Goal: Task Accomplishment & Management: Manage account settings

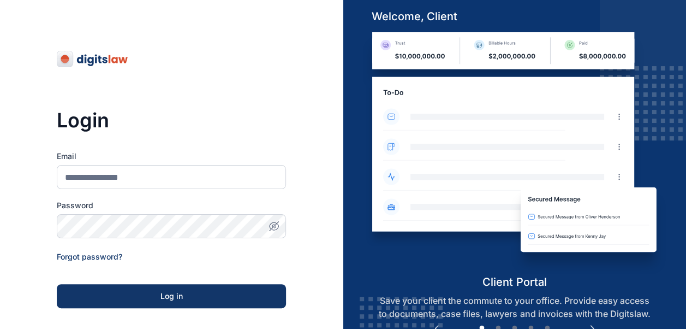
scroll to position [169, 0]
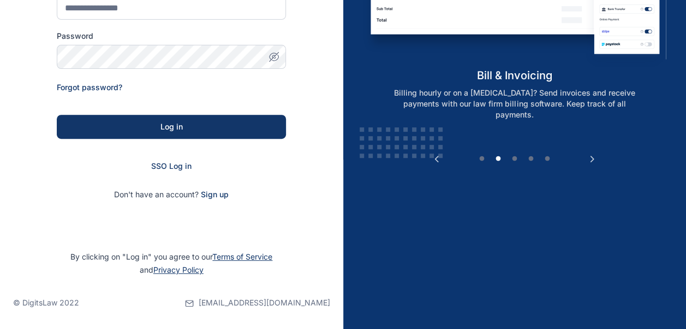
click at [175, 160] on form "Email Password Forgot password? Log in SSO Log in Don't have an account? Sign up" at bounding box center [171, 90] width 229 height 218
click at [171, 163] on span "SSO Log in" at bounding box center [171, 165] width 40 height 9
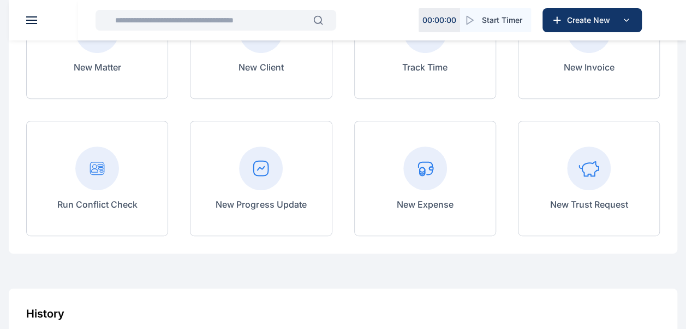
scroll to position [164, 0]
click at [263, 184] on rect at bounding box center [261, 168] width 44 height 44
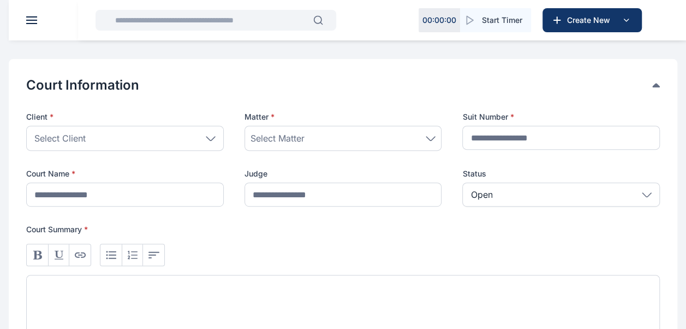
scroll to position [191, 0]
click at [209, 139] on icon at bounding box center [211, 137] width 10 height 5
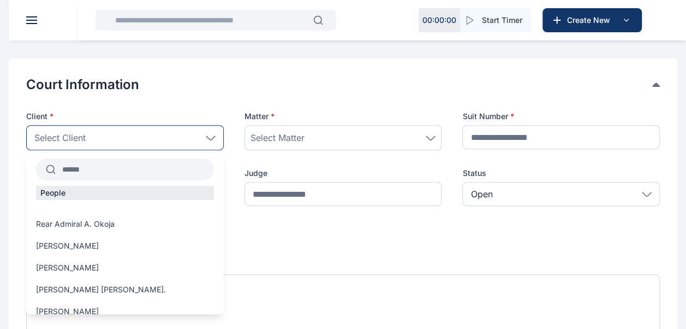
click at [127, 174] on input "text" at bounding box center [135, 169] width 158 height 20
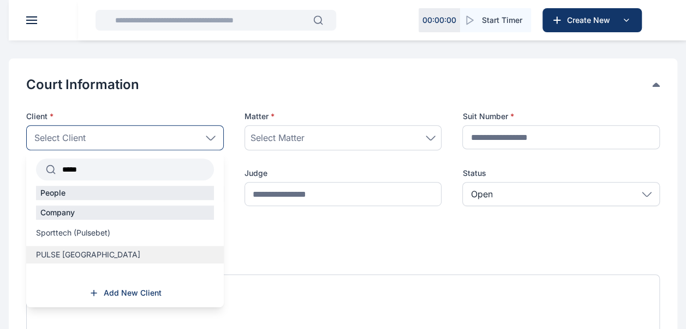
type input "*****"
click at [64, 258] on span "PULSE NIGERIA" at bounding box center [88, 254] width 104 height 11
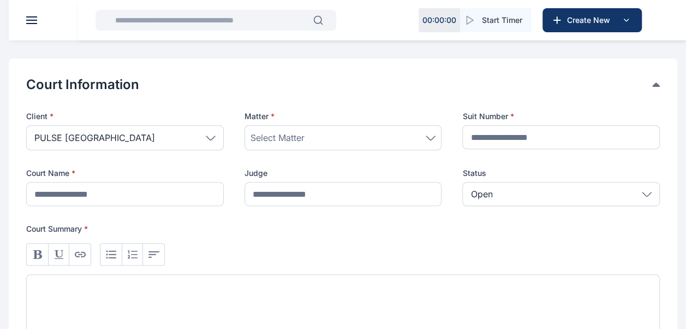
click at [318, 138] on div "Select Matter" at bounding box center [343, 137] width 186 height 13
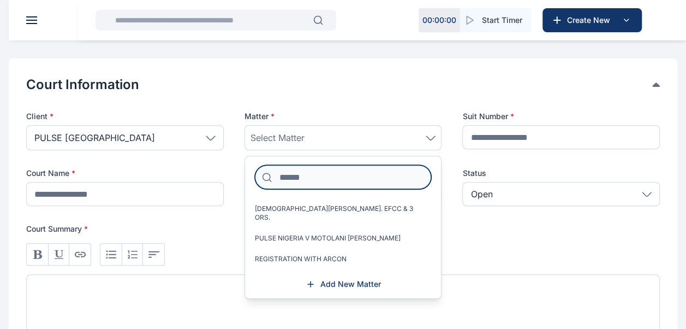
click at [306, 178] on input at bounding box center [343, 177] width 177 height 24
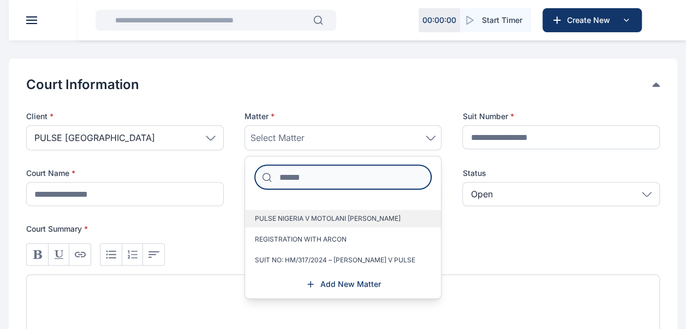
scroll to position [26, 0]
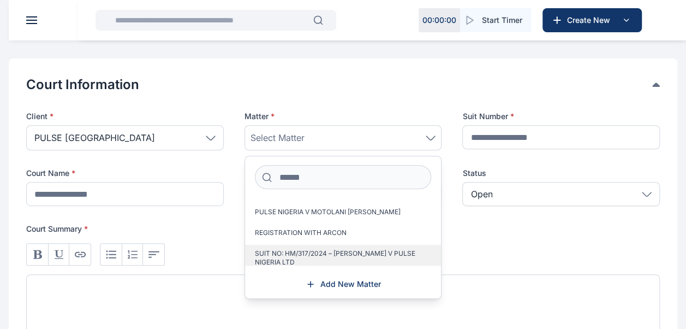
click at [311, 249] on span "SUIT NO: HM/317/2024 – HON. CHINENYE IHENKO V PULSE NIGERIA LTD" at bounding box center [339, 257] width 168 height 17
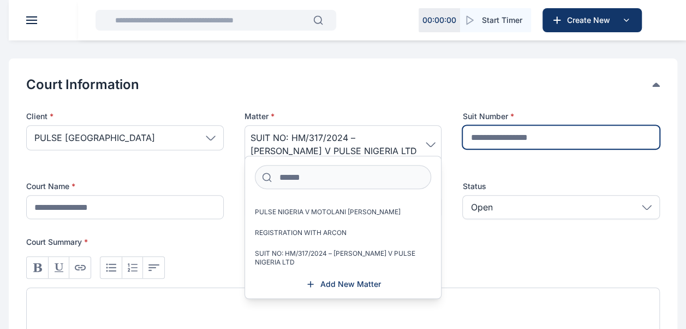
click at [515, 138] on input "text" at bounding box center [561, 137] width 198 height 24
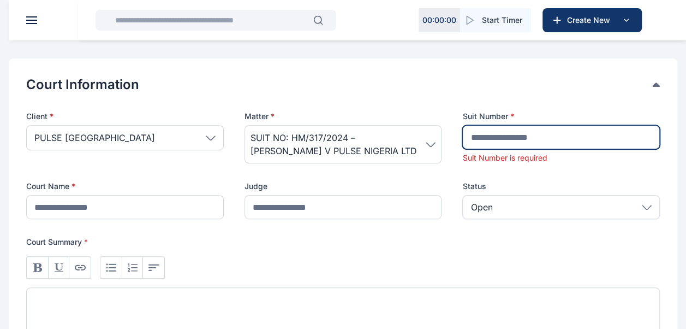
click at [475, 134] on input "text" at bounding box center [561, 137] width 198 height 24
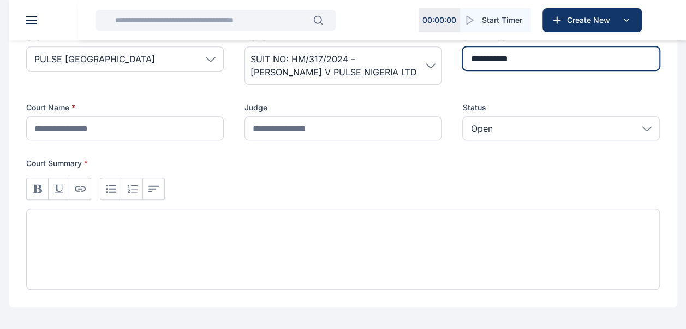
scroll to position [270, 0]
type input "**********"
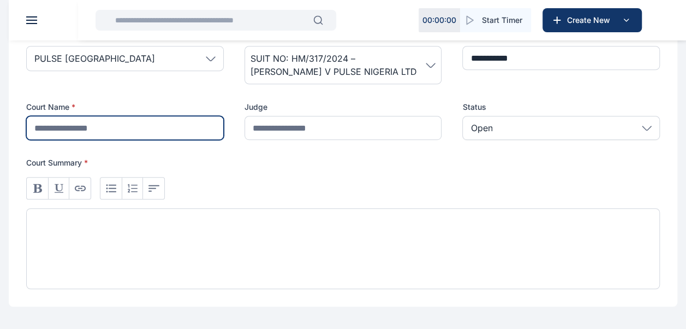
click at [148, 132] on input "text" at bounding box center [125, 128] width 198 height 24
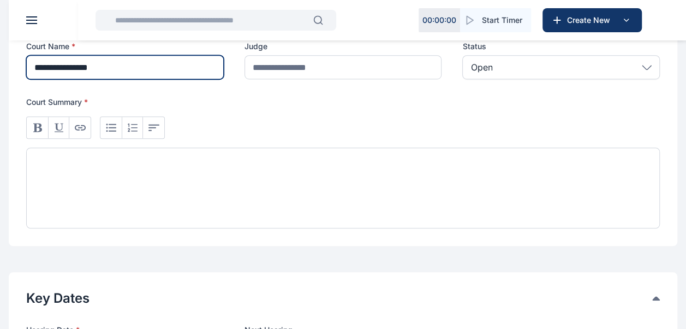
scroll to position [332, 0]
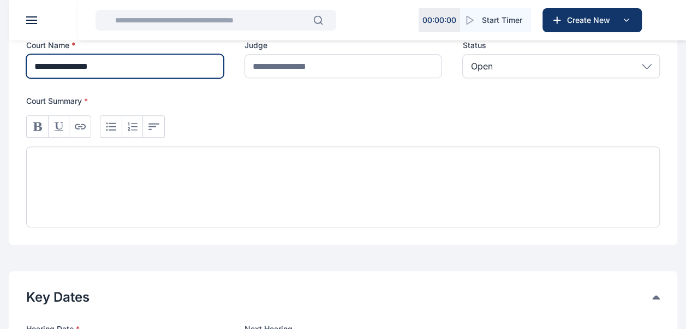
type input "**********"
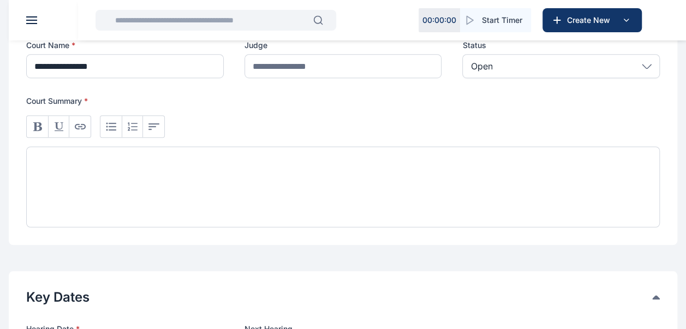
click at [114, 171] on div at bounding box center [343, 186] width 634 height 81
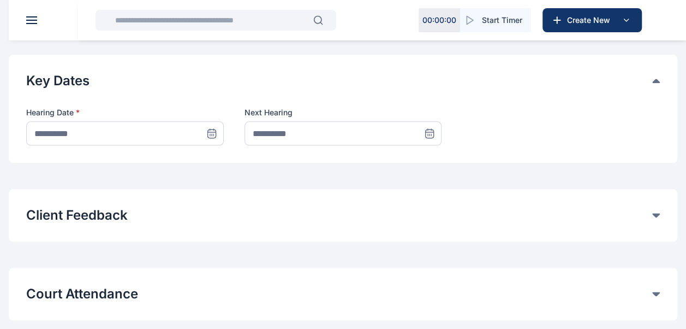
scroll to position [549, 0]
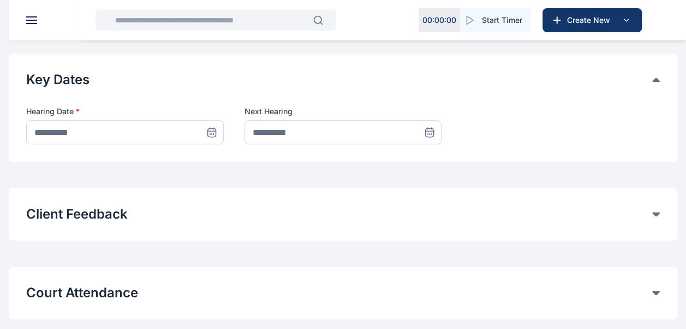
click at [212, 127] on icon at bounding box center [211, 132] width 11 height 11
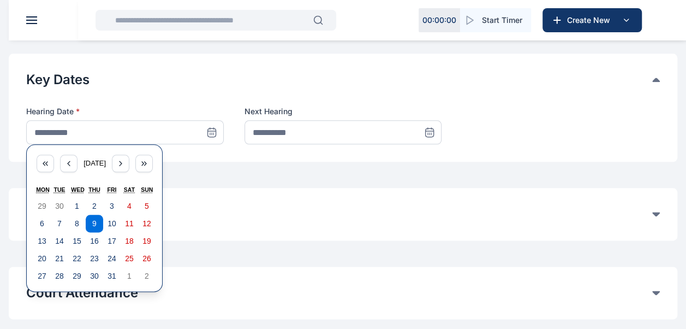
click at [212, 127] on icon at bounding box center [211, 132] width 11 height 11
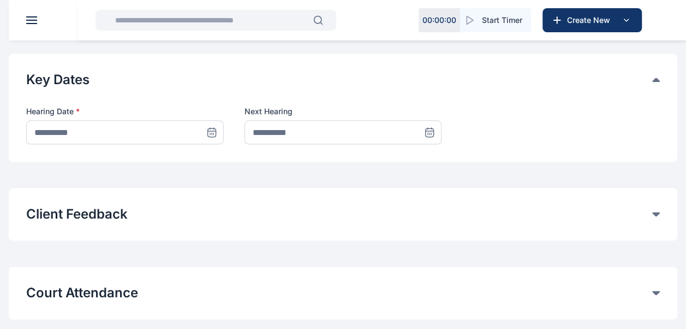
click at [215, 132] on icon at bounding box center [211, 132] width 11 height 11
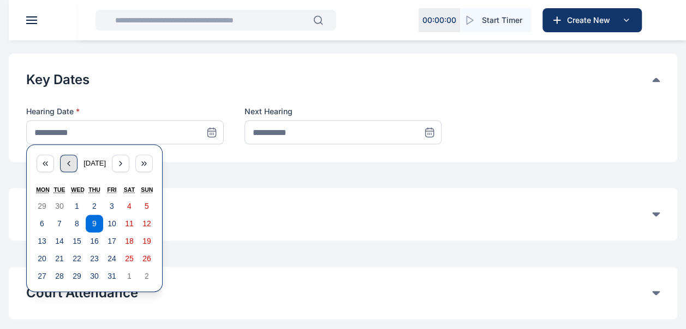
click at [68, 164] on icon "button" at bounding box center [69, 163] width 2 height 4
click at [95, 263] on button "25" at bounding box center [94, 257] width 17 height 17
type input "**********"
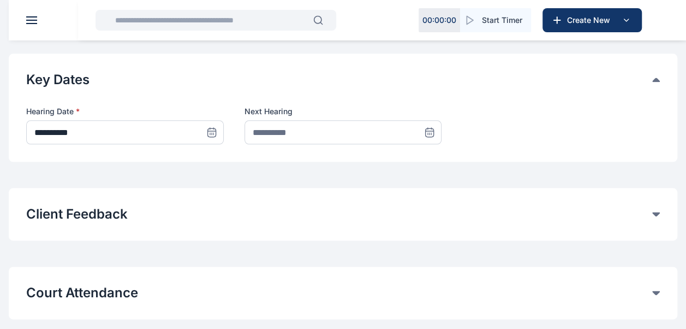
click at [433, 128] on icon at bounding box center [430, 132] width 8 height 8
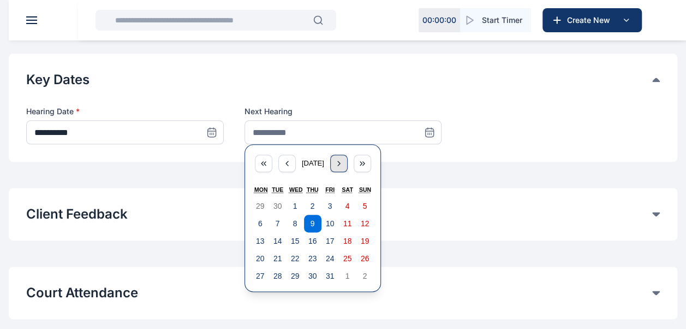
click at [339, 159] on div "button" at bounding box center [338, 162] width 17 height 17
click at [313, 237] on abbr "13" at bounding box center [312, 240] width 9 height 9
type input "**********"
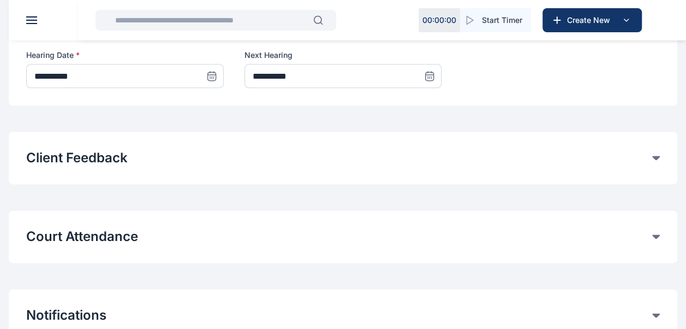
scroll to position [606, 0]
click at [438, 239] on button "Court Attendance" at bounding box center [339, 235] width 626 height 17
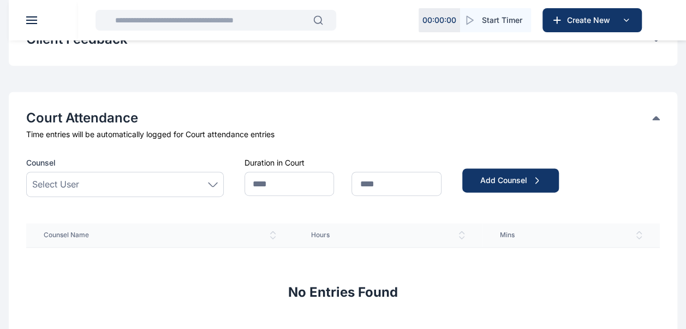
scroll to position [726, 0]
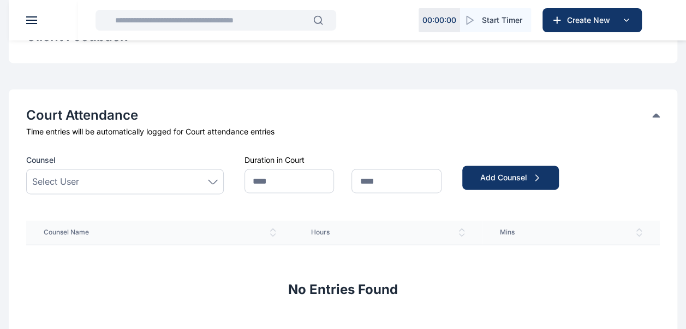
click at [186, 181] on div "Select User" at bounding box center [125, 181] width 186 height 13
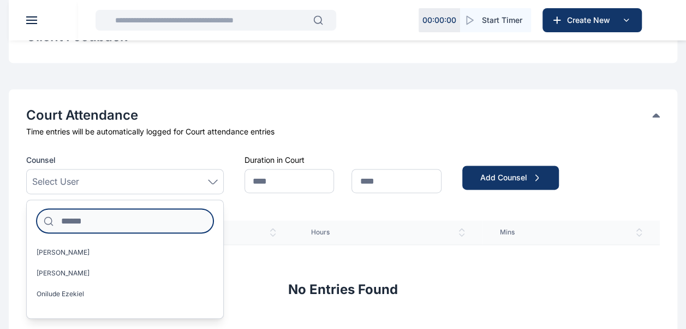
click at [163, 216] on input at bounding box center [125, 220] width 177 height 24
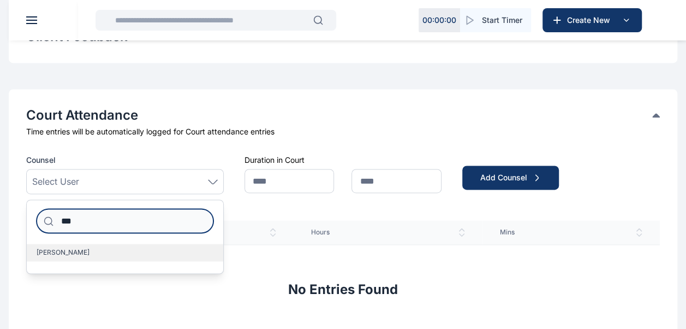
type input "***"
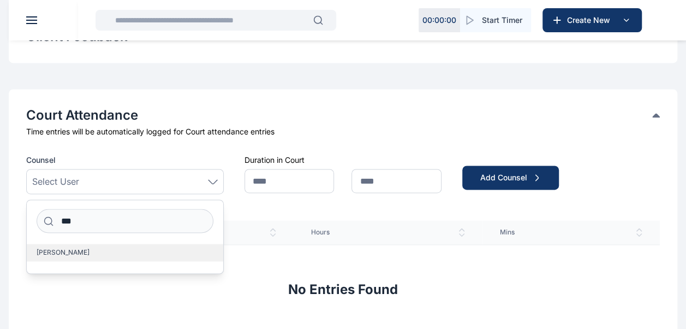
click at [126, 251] on label "Ikedinobi Emmanuel" at bounding box center [125, 251] width 196 height 17
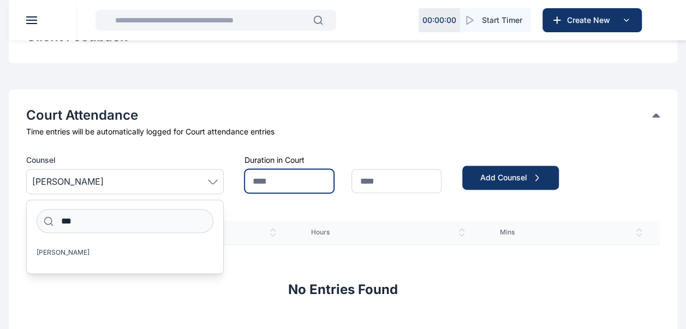
click at [300, 180] on input "text" at bounding box center [289, 181] width 90 height 24
type input "*"
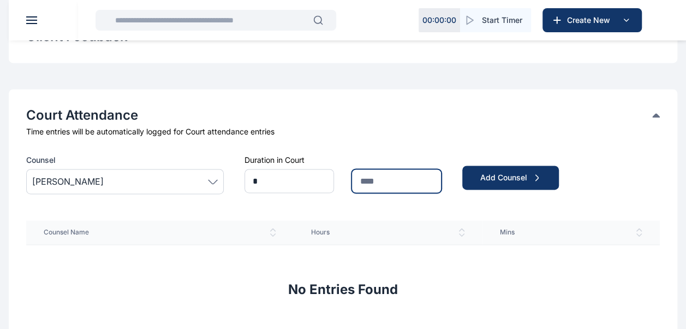
click at [384, 176] on input "text" at bounding box center [396, 181] width 90 height 24
type input "**"
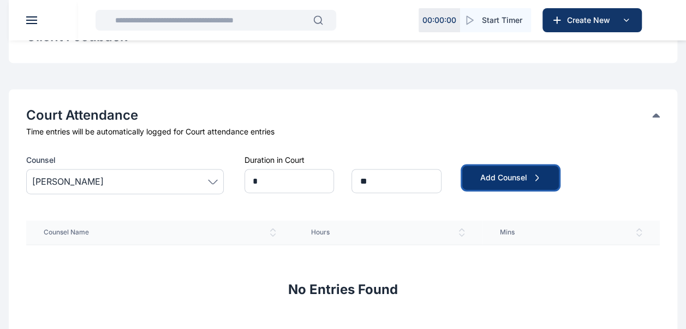
click at [495, 175] on div "Add Counsel" at bounding box center [511, 177] width 62 height 11
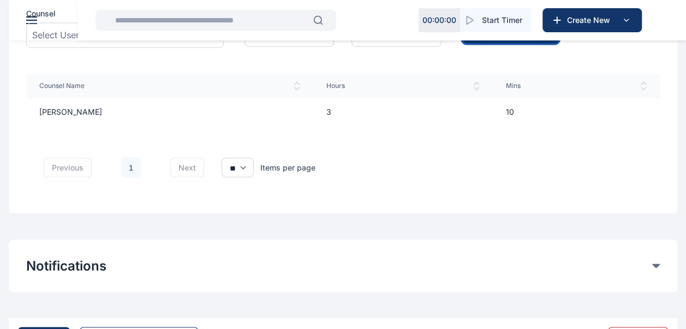
scroll to position [919, 0]
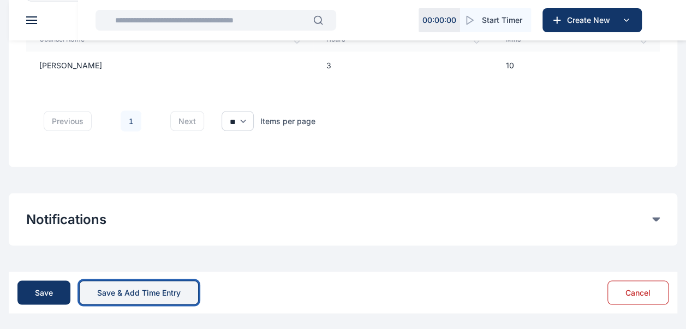
click at [123, 288] on div "Save & Add Time Entry" at bounding box center [138, 291] width 83 height 11
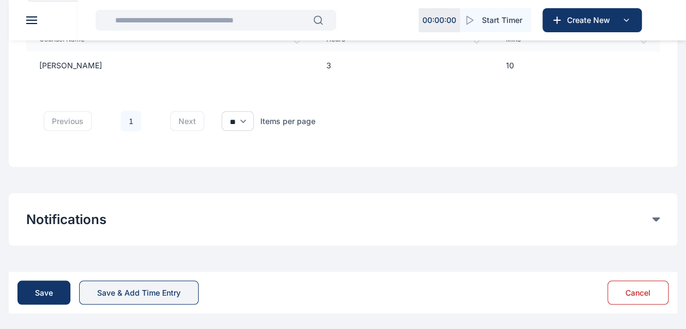
scroll to position [0, 0]
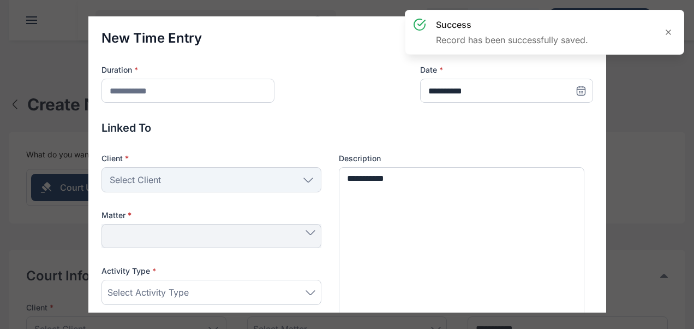
type input "**********"
click at [673, 34] on div at bounding box center [669, 32] width 22 height 22
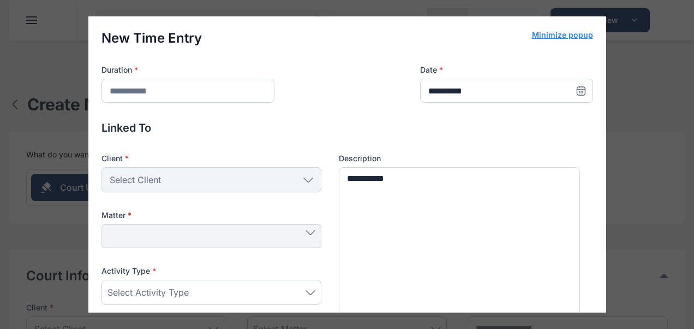
click at [564, 35] on button "Minimize popup" at bounding box center [562, 34] width 61 height 11
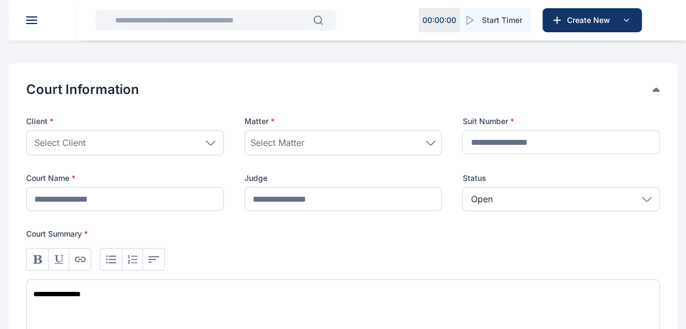
scroll to position [183, 0]
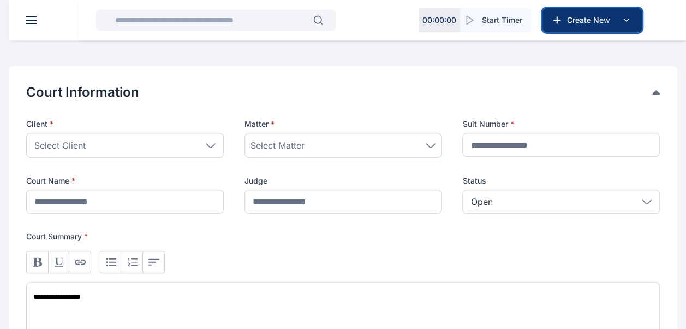
click at [612, 22] on span "Create New" at bounding box center [591, 20] width 57 height 11
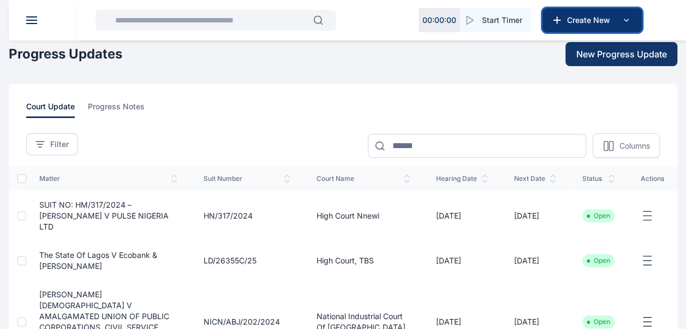
click at [601, 24] on span "Create New" at bounding box center [591, 20] width 57 height 11
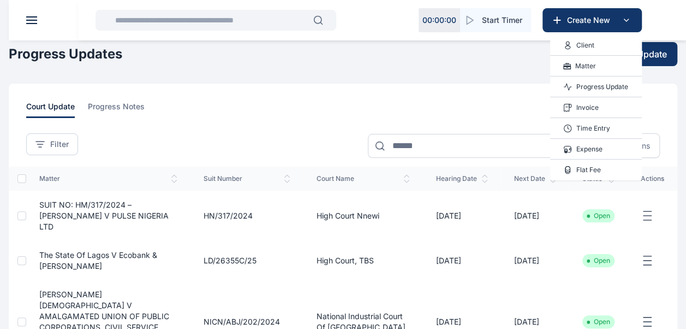
click at [589, 44] on p "Client" at bounding box center [585, 45] width 18 height 11
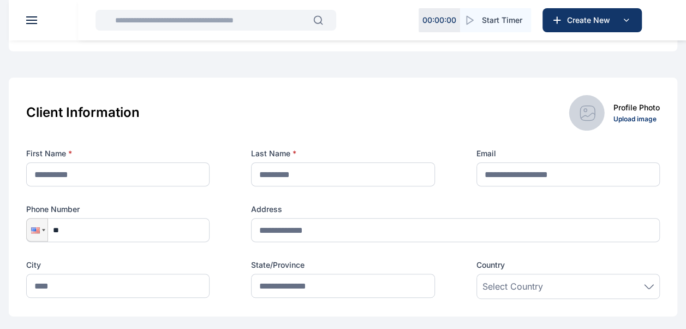
scroll to position [122, 0]
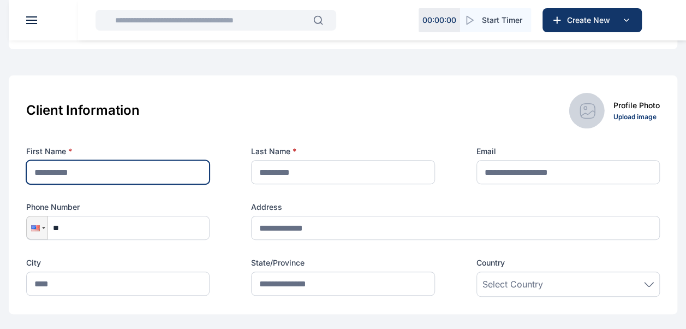
click at [164, 168] on input "text" at bounding box center [117, 172] width 183 height 24
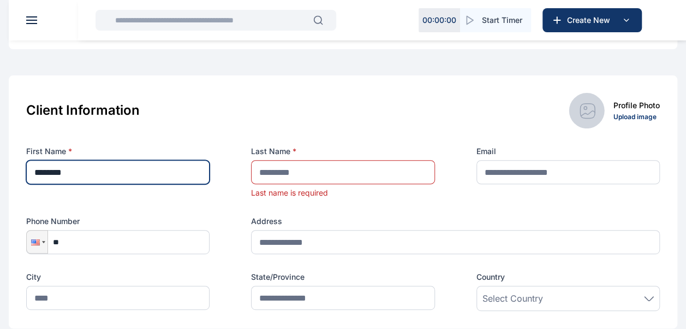
type input "*******"
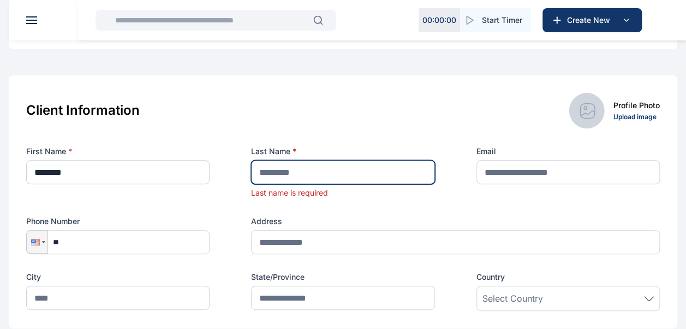
click at [299, 170] on input "text" at bounding box center [342, 172] width 183 height 24
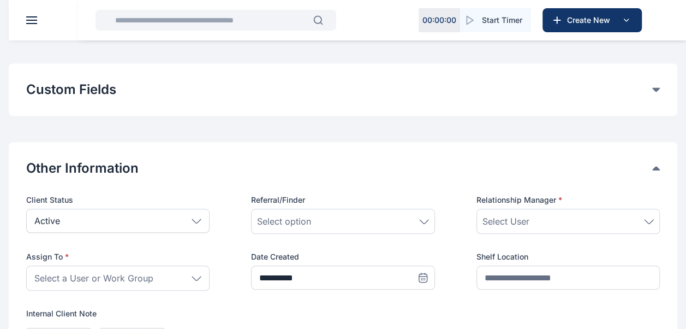
scroll to position [402, 0]
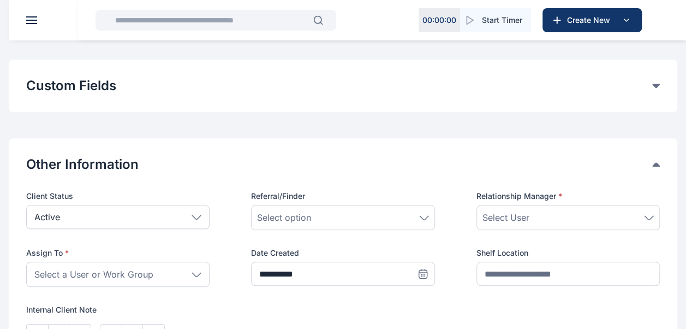
type input "*********"
click at [200, 262] on div "Select a User or Work Group" at bounding box center [117, 273] width 183 height 25
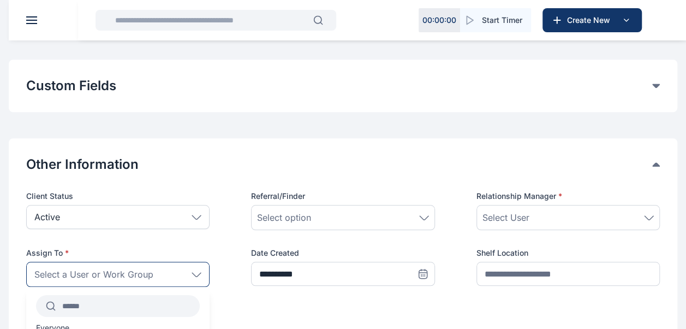
click at [121, 303] on input "text" at bounding box center [128, 306] width 144 height 20
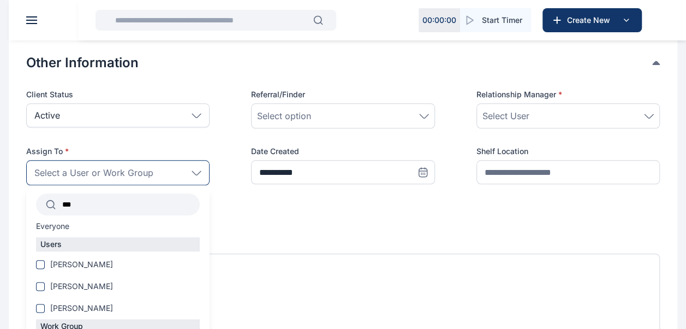
scroll to position [504, 0]
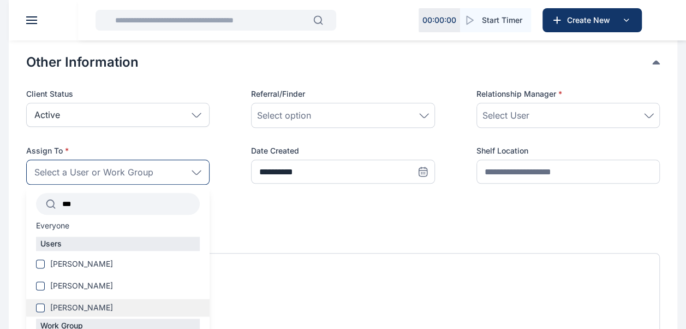
type input "***"
click at [104, 311] on span "Ogbolu Richard" at bounding box center [81, 307] width 63 height 11
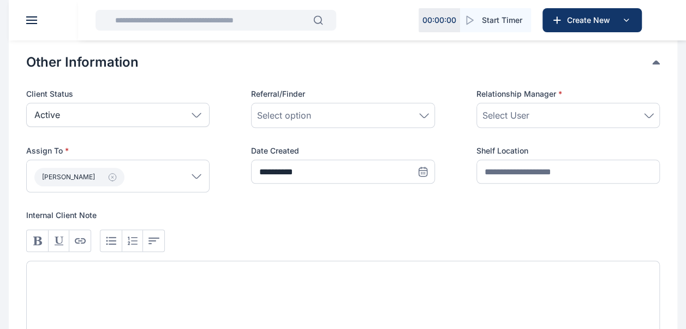
click at [534, 106] on div "Select User" at bounding box center [567, 115] width 183 height 25
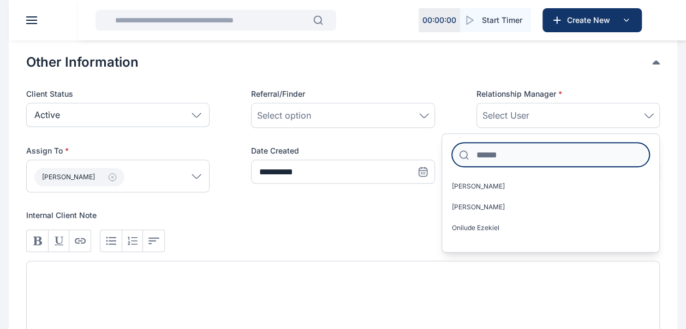
click at [511, 157] on input at bounding box center [551, 154] width 198 height 24
type input "***"
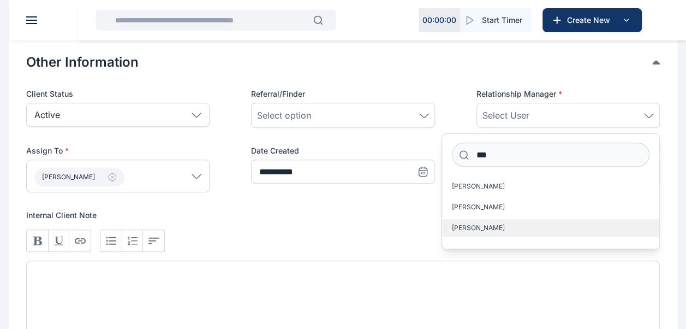
click at [477, 228] on span "Ogbolu Richard" at bounding box center [478, 227] width 53 height 9
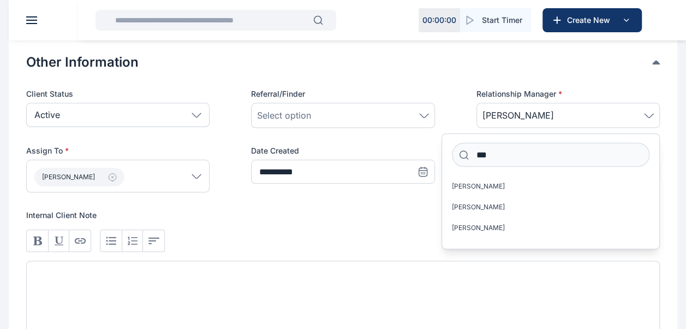
click at [302, 216] on p "Internal Client Note" at bounding box center [343, 215] width 634 height 11
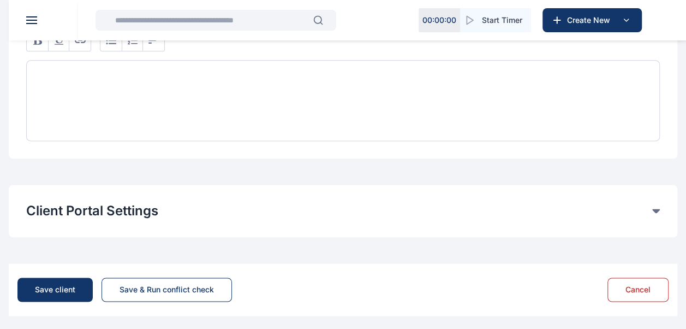
scroll to position [707, 0]
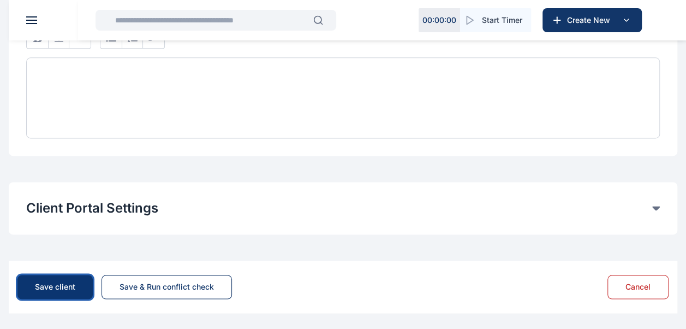
click at [63, 283] on div "Save client" at bounding box center [55, 286] width 40 height 11
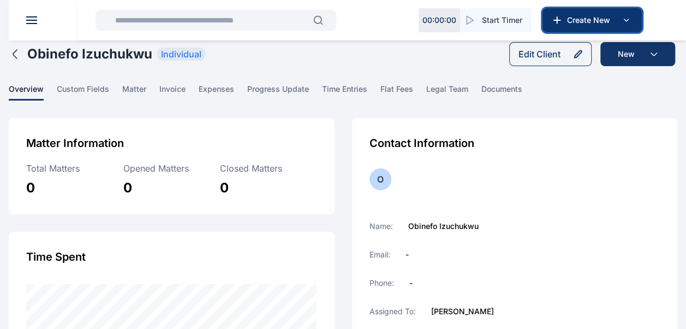
click at [632, 14] on icon at bounding box center [625, 20] width 13 height 13
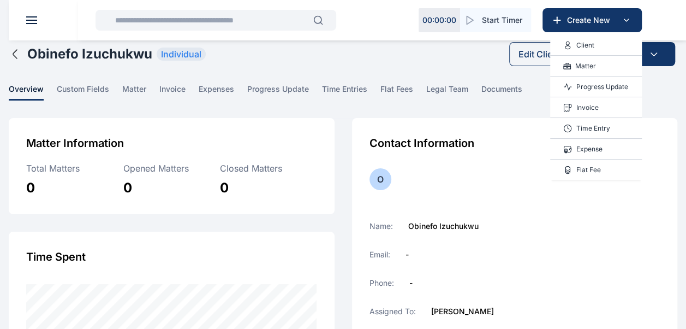
click at [588, 65] on p "Matter" at bounding box center [585, 66] width 21 height 11
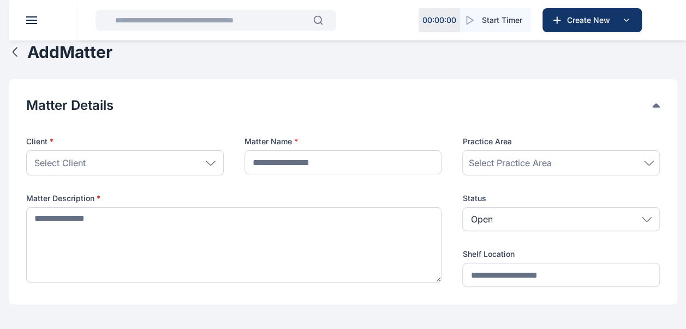
click at [204, 163] on div "Select Client" at bounding box center [125, 162] width 198 height 25
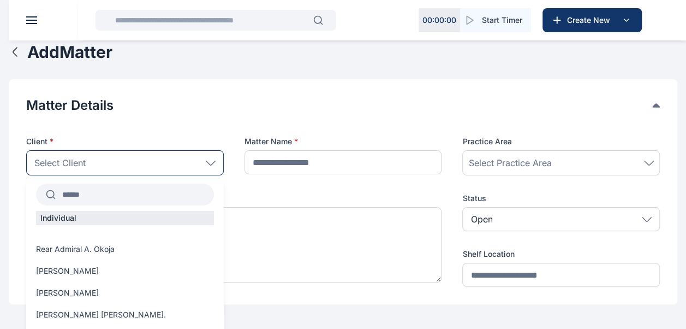
click at [148, 196] on input "text" at bounding box center [135, 194] width 158 height 20
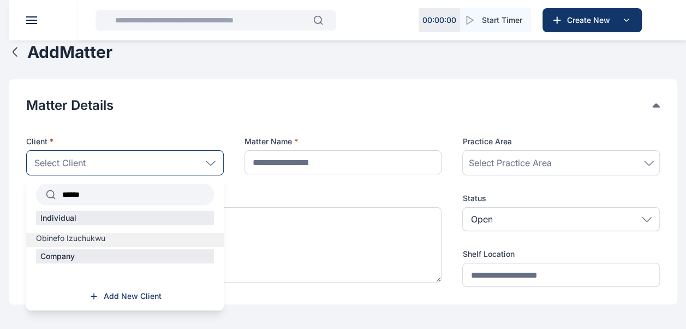
type input "******"
click at [94, 240] on span "Obinefo Izuchukwu" at bounding box center [70, 237] width 69 height 11
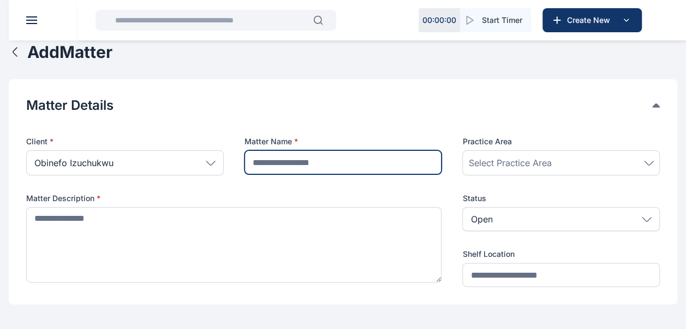
click at [350, 162] on input "text" at bounding box center [343, 162] width 198 height 24
type input "**********"
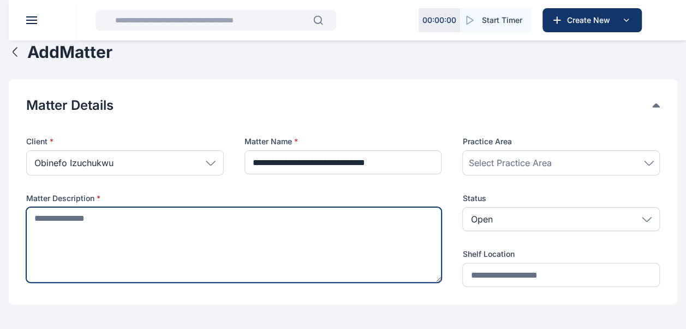
click at [217, 219] on textarea at bounding box center [233, 244] width 415 height 75
type textarea "**********"
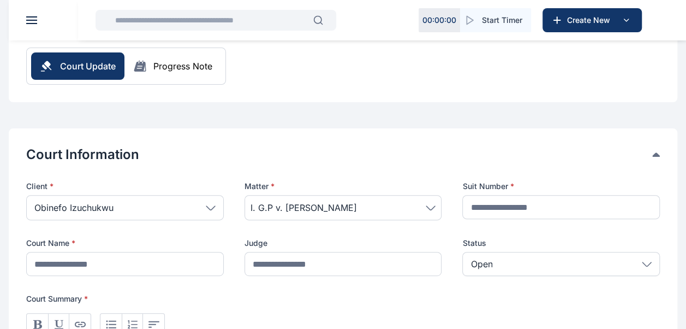
click at [507, 210] on input "text" at bounding box center [561, 207] width 198 height 24
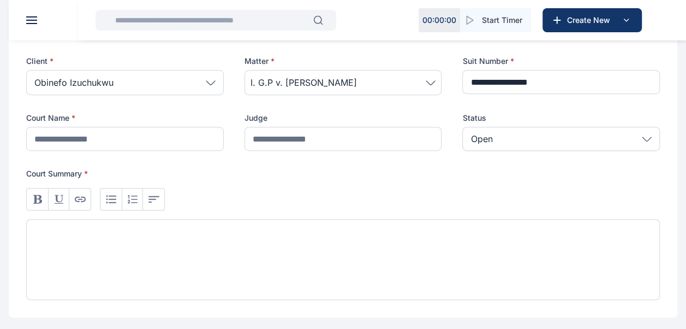
scroll to position [247, 0]
type input "**********"
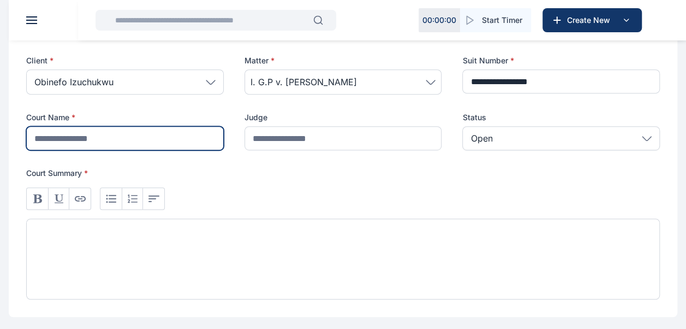
click at [124, 141] on input "text" at bounding box center [125, 138] width 198 height 24
type input "**********"
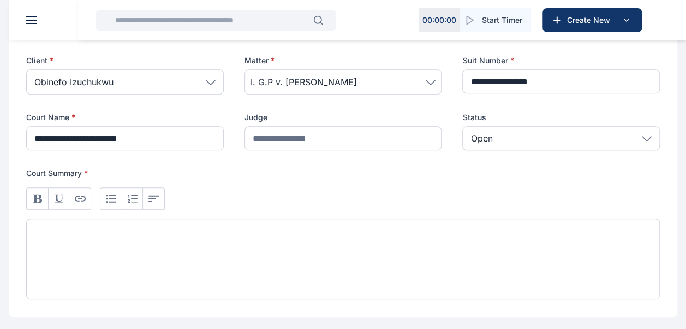
click at [123, 235] on div at bounding box center [343, 258] width 634 height 81
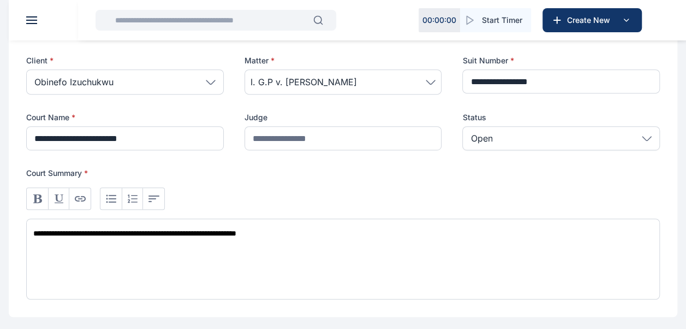
click at [556, 143] on div "Open" at bounding box center [561, 138] width 198 height 24
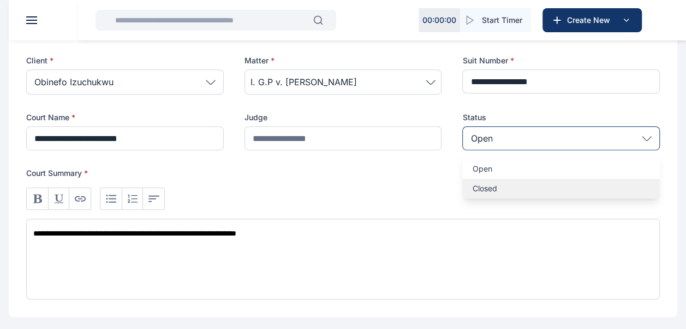
click at [490, 192] on p "Closed" at bounding box center [561, 188] width 178 height 11
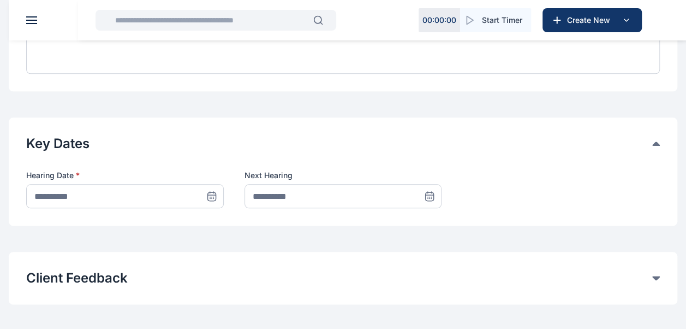
scroll to position [473, 0]
click at [213, 196] on icon at bounding box center [213, 196] width 0 height 0
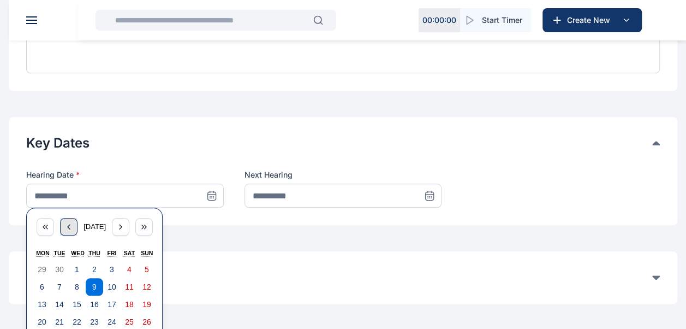
click at [67, 222] on icon "button" at bounding box center [68, 226] width 9 height 9
click at [61, 314] on button "23" at bounding box center [59, 321] width 17 height 17
type input "**********"
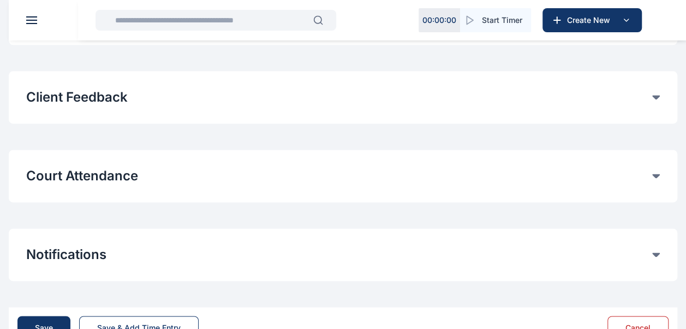
scroll to position [689, 0]
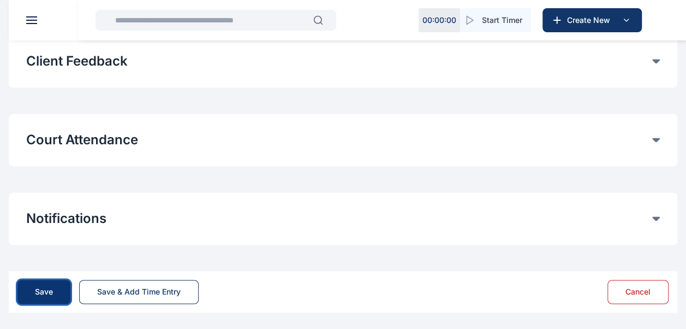
click at [41, 295] on div "Save" at bounding box center [44, 291] width 18 height 11
click at [57, 286] on button "Save" at bounding box center [43, 291] width 53 height 24
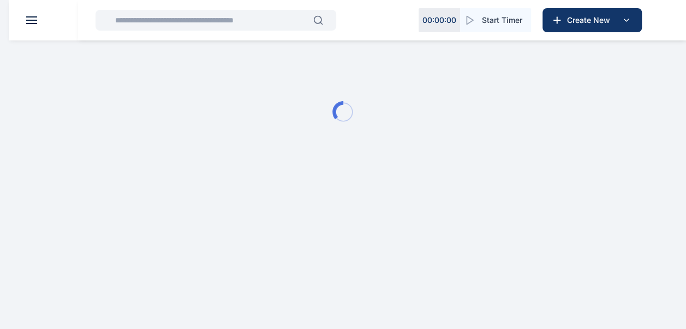
scroll to position [0, 0]
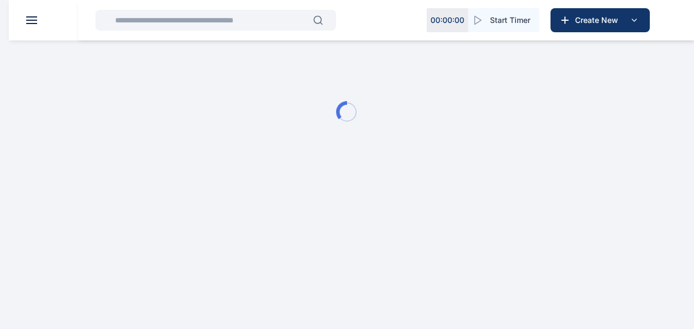
type input "**********"
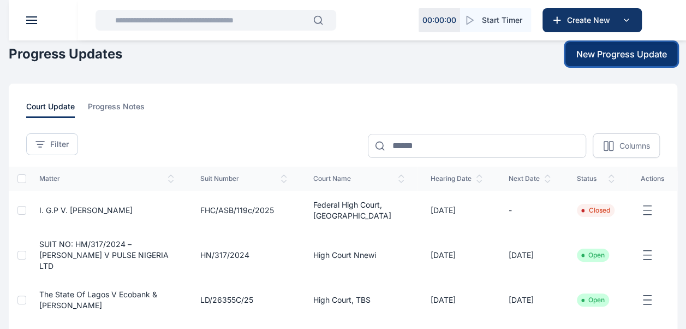
click at [620, 52] on span "New Progress Update" at bounding box center [621, 53] width 91 height 13
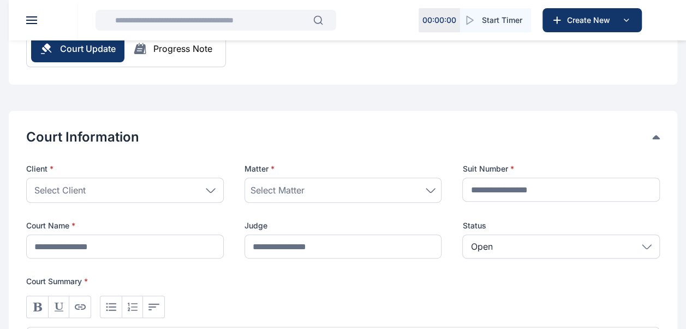
scroll to position [141, 0]
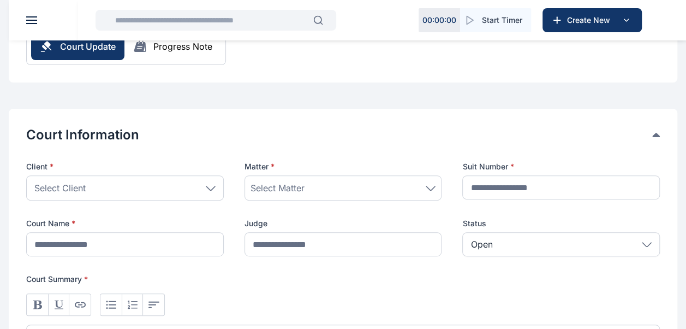
click at [198, 184] on div "Select Client" at bounding box center [125, 187] width 198 height 25
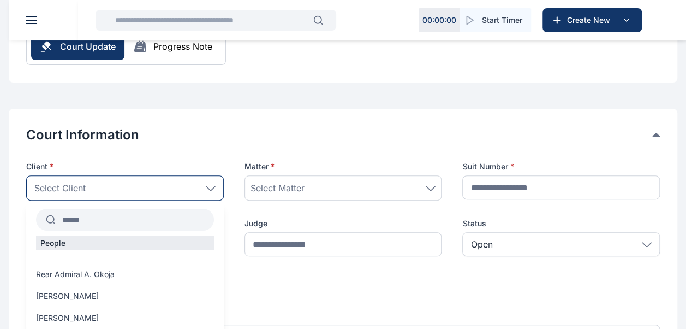
click at [146, 219] on input "text" at bounding box center [135, 220] width 158 height 20
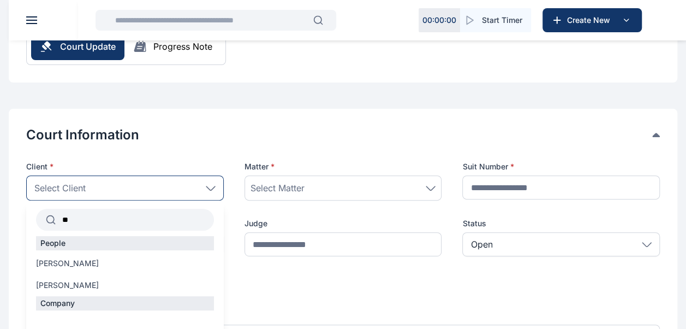
type input "*"
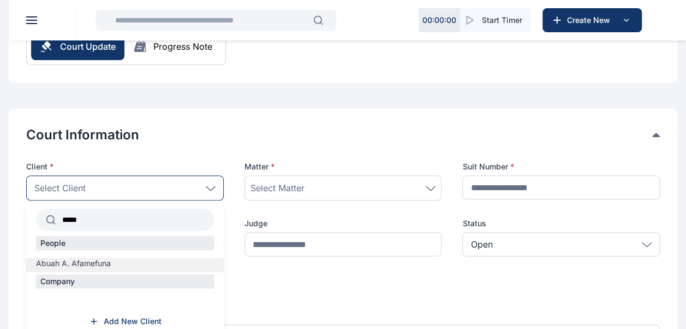
type input "*****"
click at [96, 267] on span "Abuah A. Afamefuna" at bounding box center [73, 263] width 75 height 11
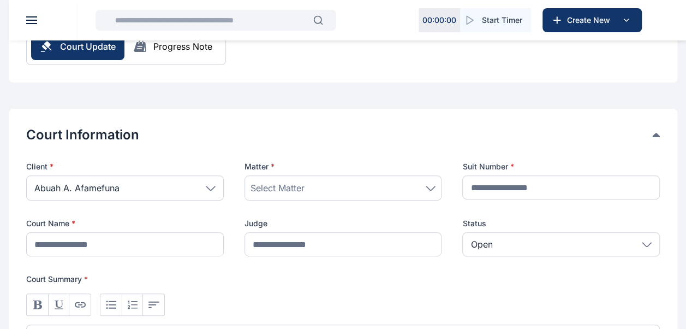
click at [325, 189] on div "Select Matter" at bounding box center [343, 187] width 186 height 13
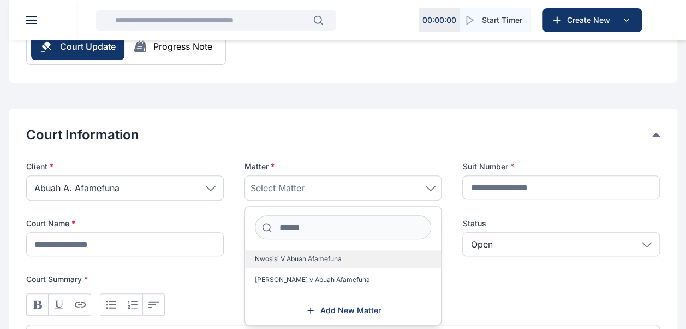
click at [318, 256] on span "Nwosisi V Abuah Afamefuna" at bounding box center [298, 258] width 87 height 9
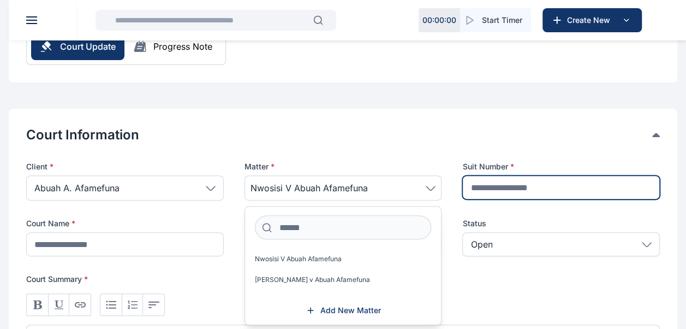
click at [525, 185] on input "text" at bounding box center [561, 187] width 198 height 24
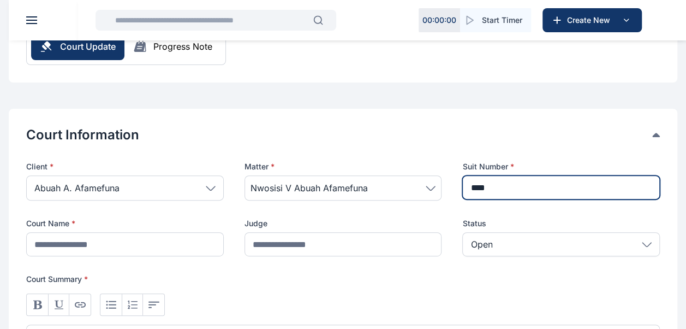
type input "**********"
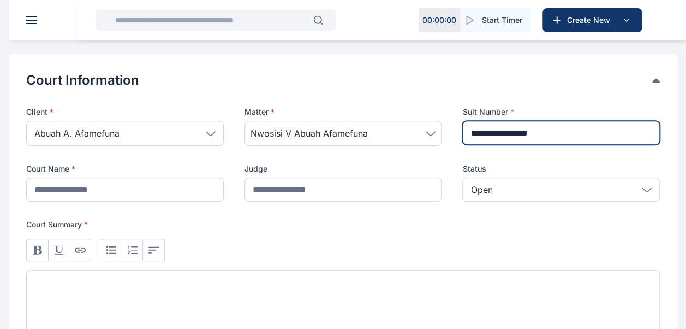
scroll to position [196, 0]
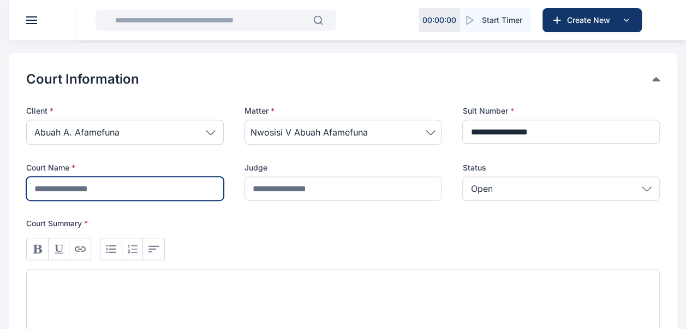
click at [184, 183] on input "text" at bounding box center [125, 188] width 198 height 24
click at [85, 189] on input "**********" at bounding box center [125, 188] width 198 height 24
type input "**********"
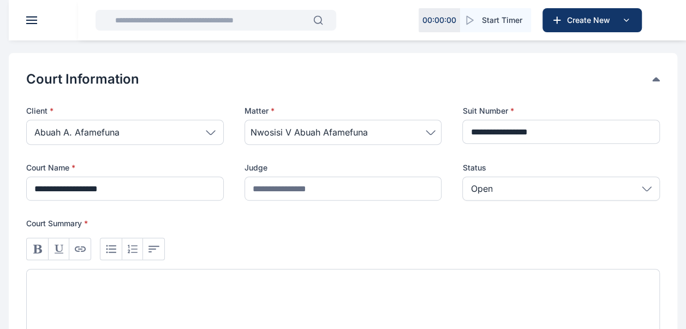
click at [95, 286] on div at bounding box center [343, 308] width 634 height 81
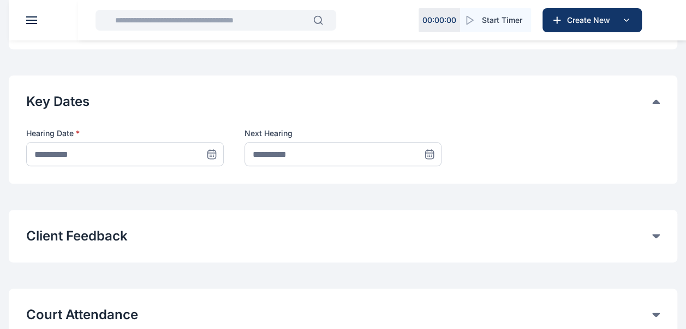
scroll to position [514, 0]
click at [211, 150] on icon at bounding box center [211, 153] width 11 height 11
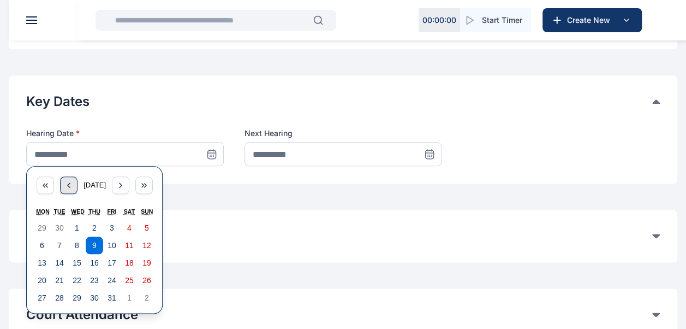
click at [64, 181] on icon "button" at bounding box center [68, 185] width 9 height 9
click at [92, 244] on abbr "11" at bounding box center [94, 245] width 9 height 9
type input "**********"
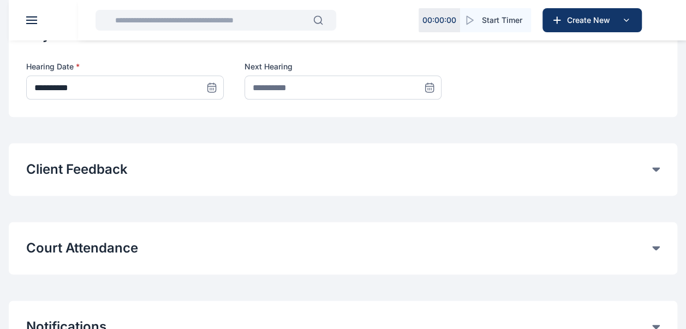
scroll to position [689, 0]
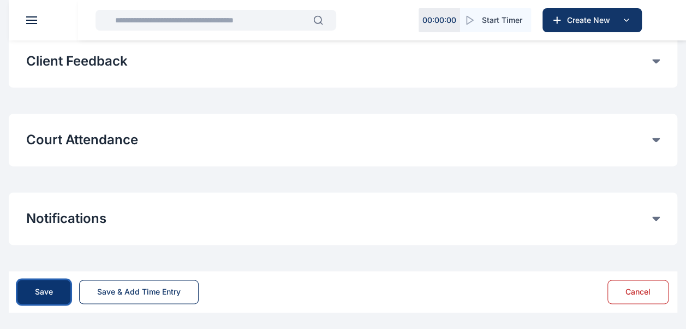
click at [44, 290] on div "Save" at bounding box center [44, 291] width 18 height 11
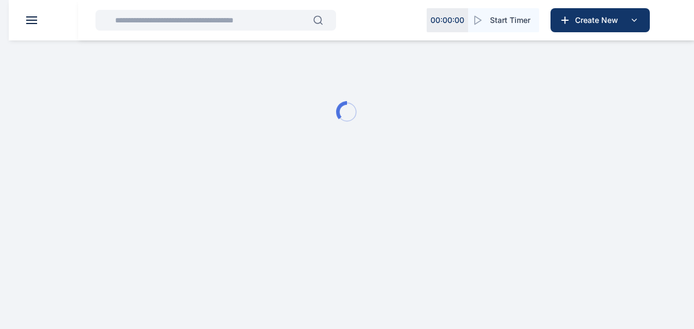
type input "**********"
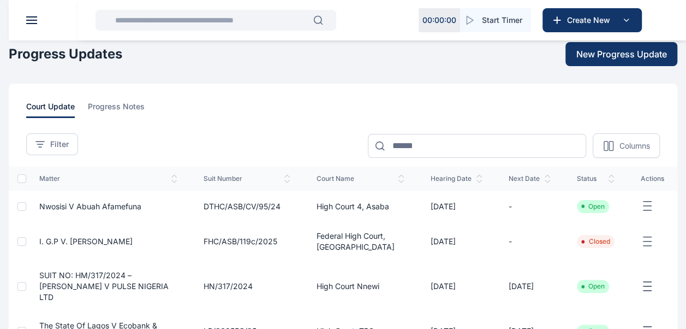
click at [28, 14] on header at bounding box center [352, 20] width 686 height 40
click at [32, 19] on button at bounding box center [31, 20] width 11 height 8
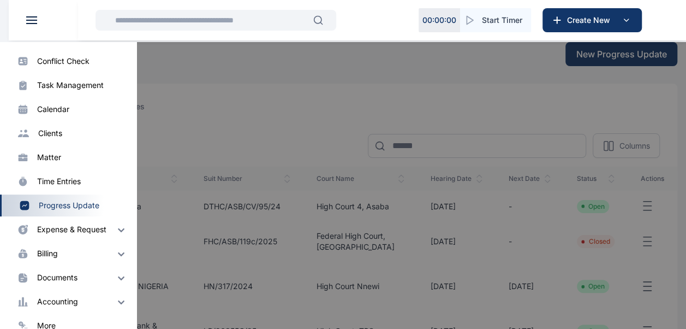
scroll to position [62, 0]
click at [115, 249] on img at bounding box center [121, 252] width 13 height 13
click at [61, 274] on div "Invoice" at bounding box center [59, 274] width 26 height 11
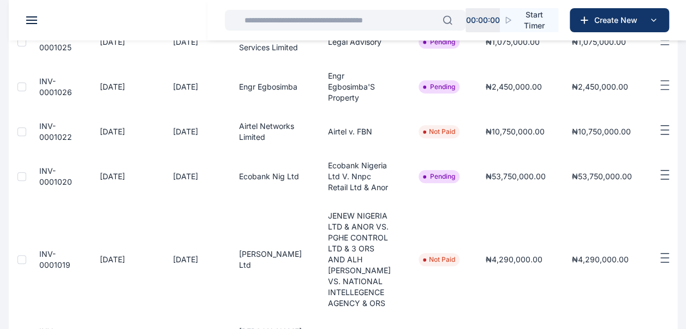
scroll to position [169, 0]
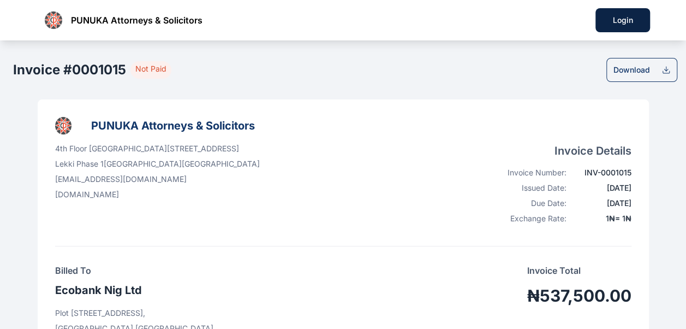
click at [661, 67] on icon at bounding box center [665, 69] width 9 height 9
click at [669, 71] on icon at bounding box center [665, 69] width 9 height 9
